Goal: Information Seeking & Learning: Understand process/instructions

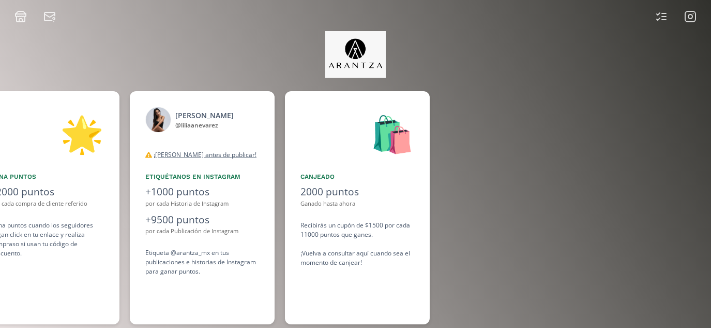
scroll to position [0, 776]
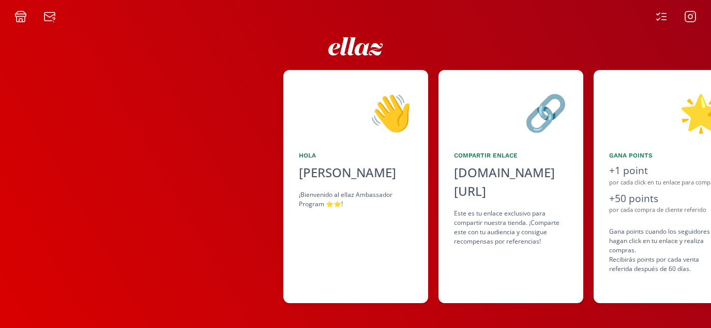
scroll to position [0, 621]
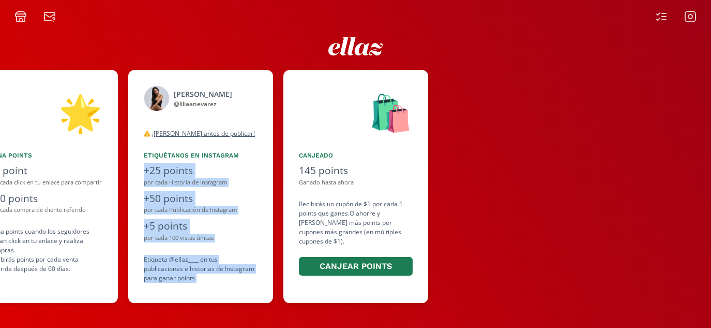
drag, startPoint x: 204, startPoint y: 280, endPoint x: 142, endPoint y: 129, distance: 163.8
click at [142, 129] on div "[PERSON_NAME] @ liliaanevarez desconectado ¡[PERSON_NAME] antes de publicar! Ta…" at bounding box center [200, 186] width 145 height 233
click at [95, 154] on div "Gana points" at bounding box center [46, 155] width 114 height 9
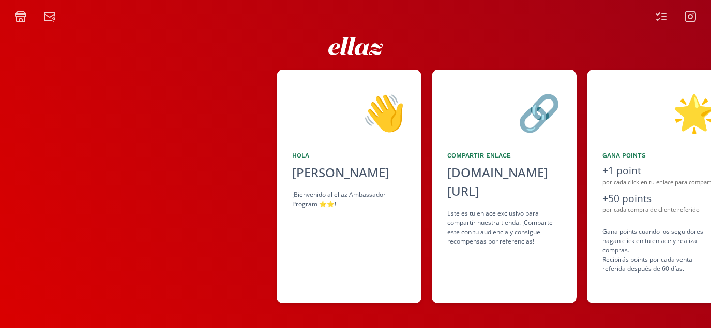
click at [210, 217] on div at bounding box center [135, 186] width 284 height 233
